Goal: Information Seeking & Learning: Learn about a topic

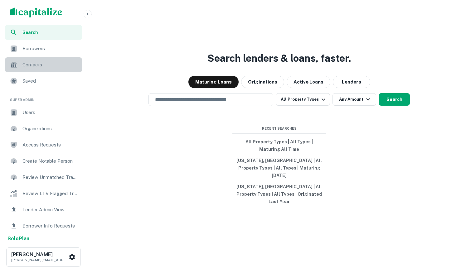
click at [46, 67] on span "Contacts" at bounding box center [50, 64] width 56 height 7
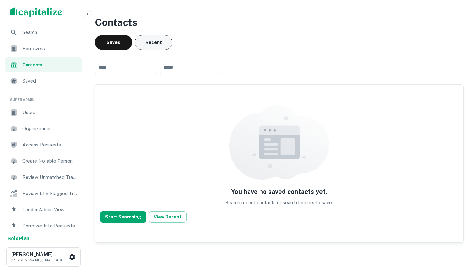
click at [147, 48] on button "Recent" at bounding box center [153, 42] width 37 height 15
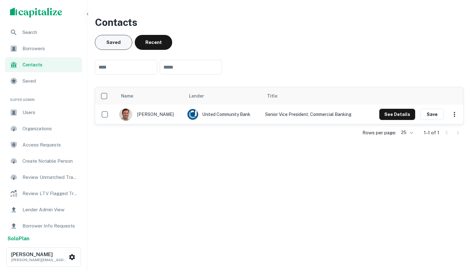
click at [111, 44] on button "Saved" at bounding box center [113, 42] width 37 height 15
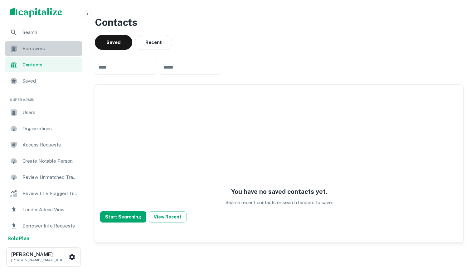
click at [36, 48] on span "Borrowers" at bounding box center [50, 48] width 56 height 7
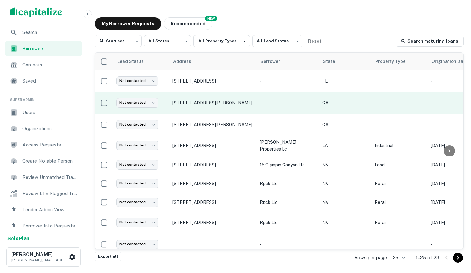
click at [280, 98] on td "-" at bounding box center [288, 103] width 62 height 22
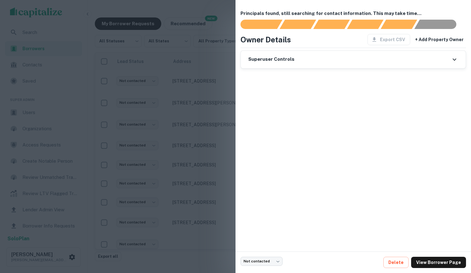
click at [224, 191] on div at bounding box center [235, 136] width 471 height 273
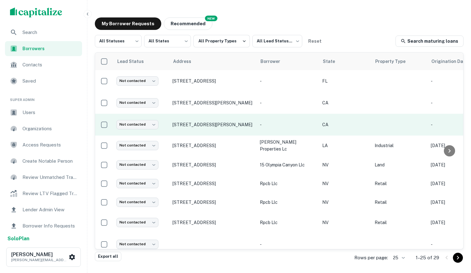
click at [265, 126] on p "-" at bounding box center [288, 124] width 56 height 7
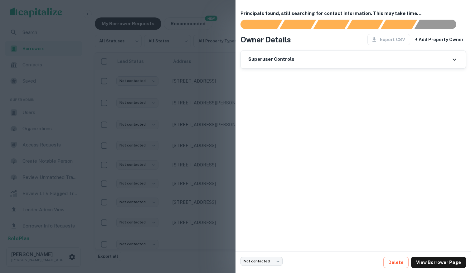
click at [210, 114] on div at bounding box center [235, 136] width 471 height 273
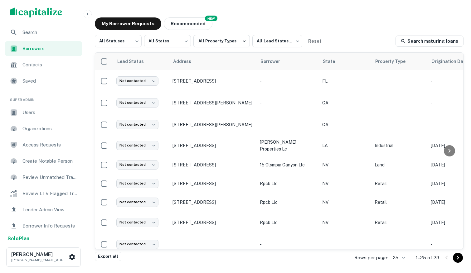
click at [52, 15] on img "scrollable content" at bounding box center [36, 12] width 52 height 10
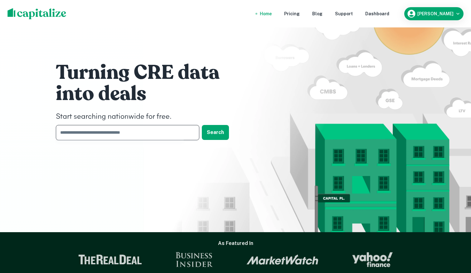
click at [158, 133] on input "text" at bounding box center [125, 132] width 139 height 15
type input "******"
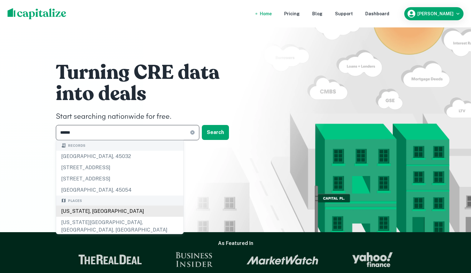
click at [127, 212] on div "[US_STATE], [GEOGRAPHIC_DATA]" at bounding box center [119, 211] width 127 height 11
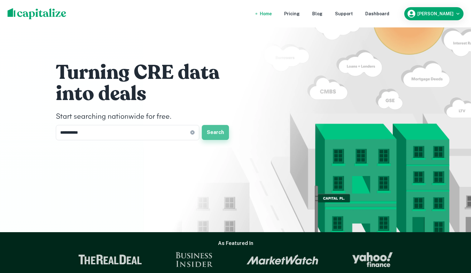
click at [219, 133] on button "Search" at bounding box center [215, 132] width 27 height 15
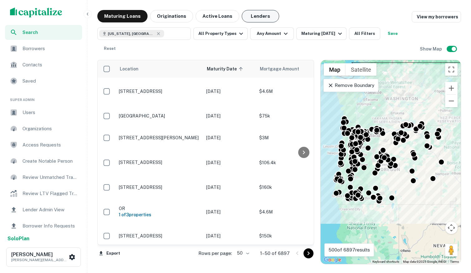
click at [259, 17] on button "Lenders" at bounding box center [260, 16] width 37 height 12
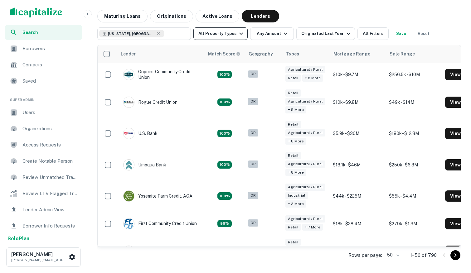
click at [237, 32] on icon "button" at bounding box center [240, 33] width 7 height 7
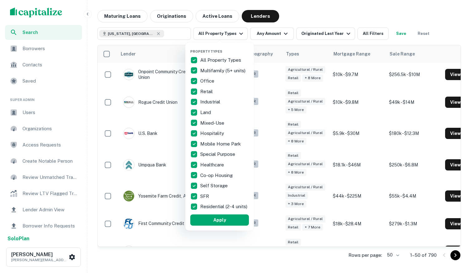
click at [310, 24] on div at bounding box center [235, 136] width 471 height 273
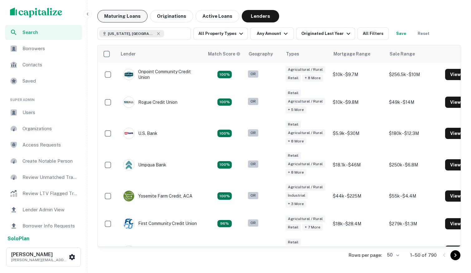
click at [128, 14] on button "Maturing Loans" at bounding box center [122, 16] width 50 height 12
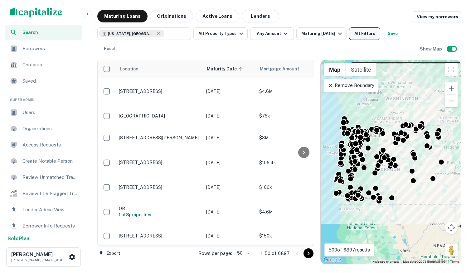
click at [364, 31] on button "All Filters" at bounding box center [364, 33] width 31 height 12
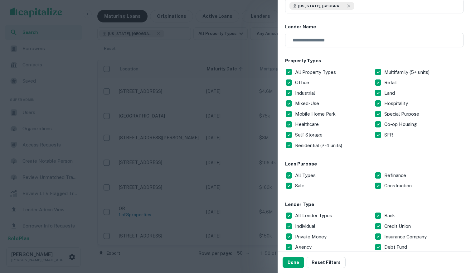
scroll to position [55, 0]
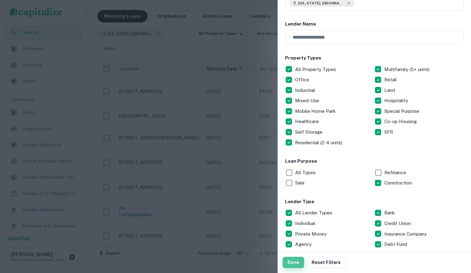
click at [295, 263] on button "Done" at bounding box center [294, 262] width 22 height 11
